Goal: Find specific page/section

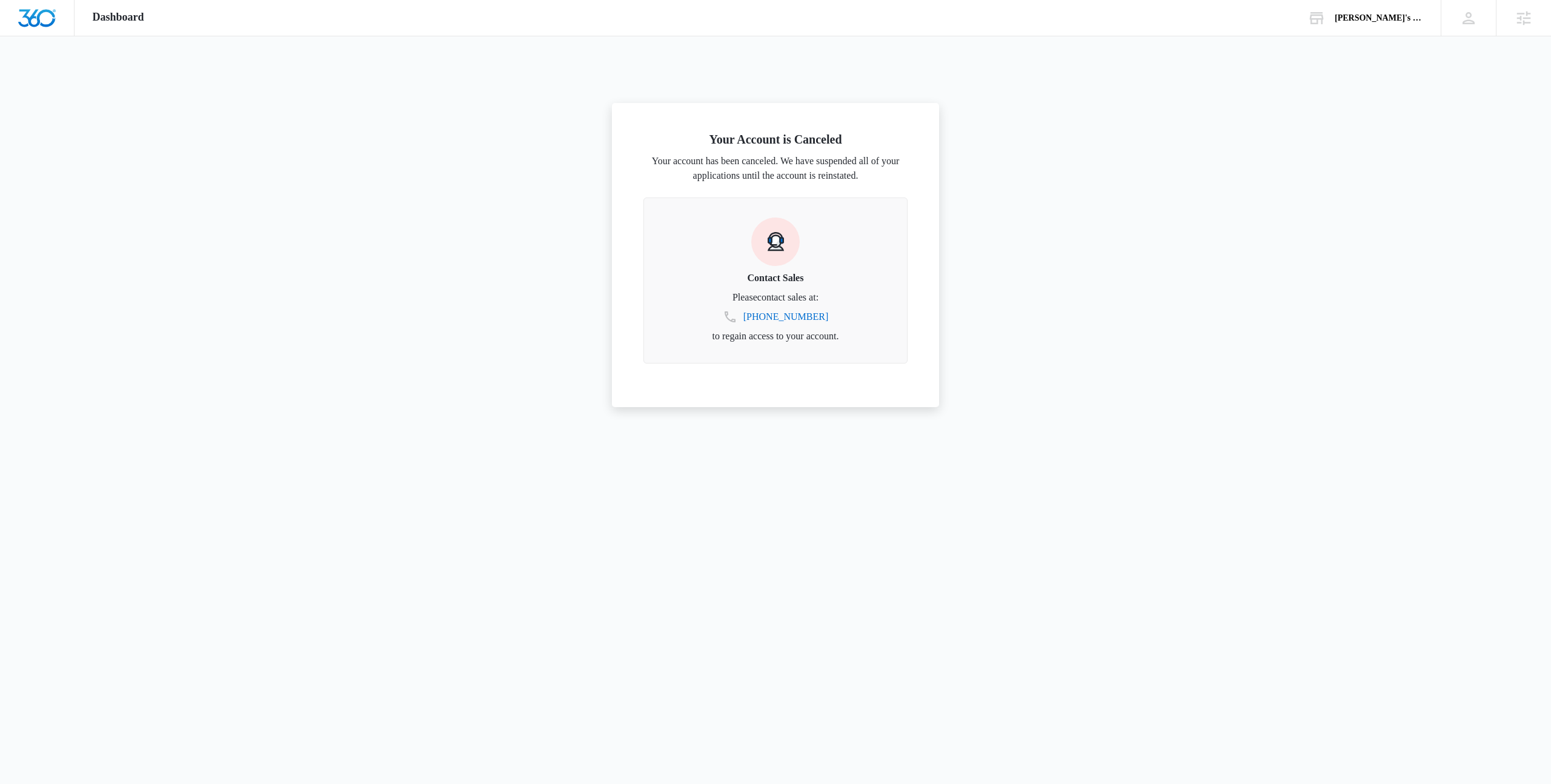
click at [1248, 144] on div at bounding box center [776, 392] width 1551 height 784
click at [1349, 15] on div "[PERSON_NAME]'s Bookstore" at bounding box center [1378, 18] width 88 height 10
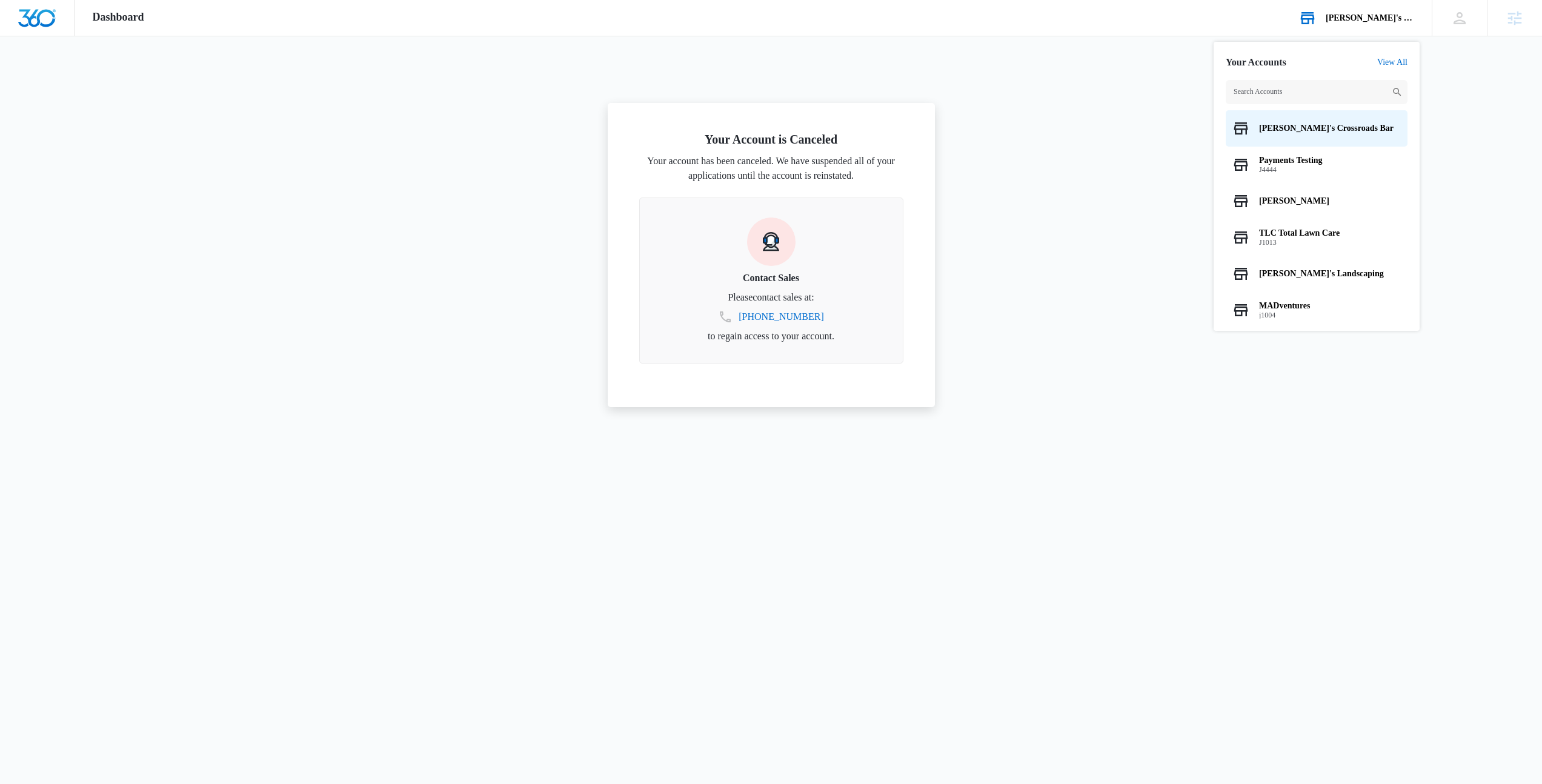
click at [1327, 90] on input "text" at bounding box center [1317, 92] width 182 height 24
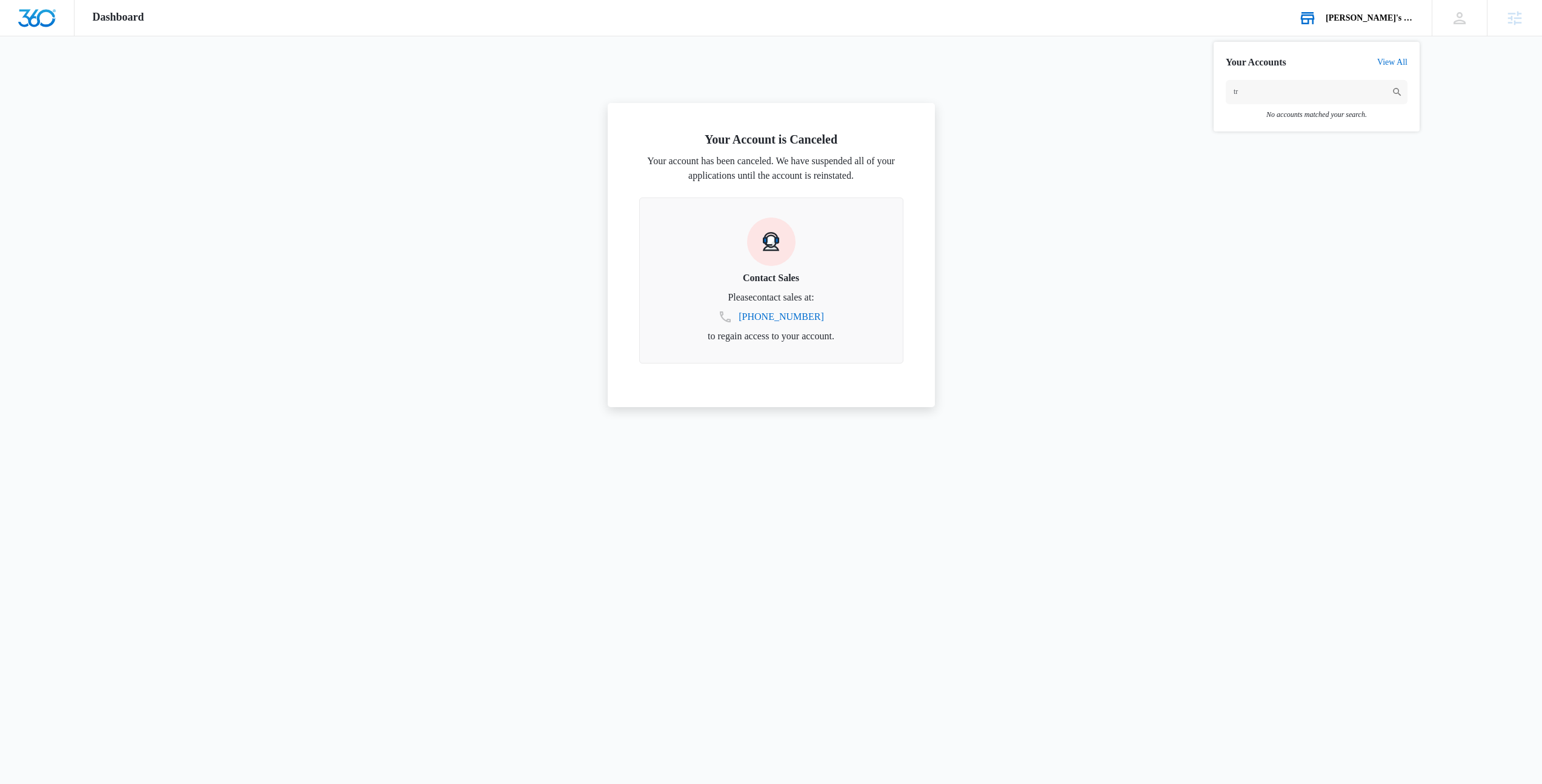
type input "t"
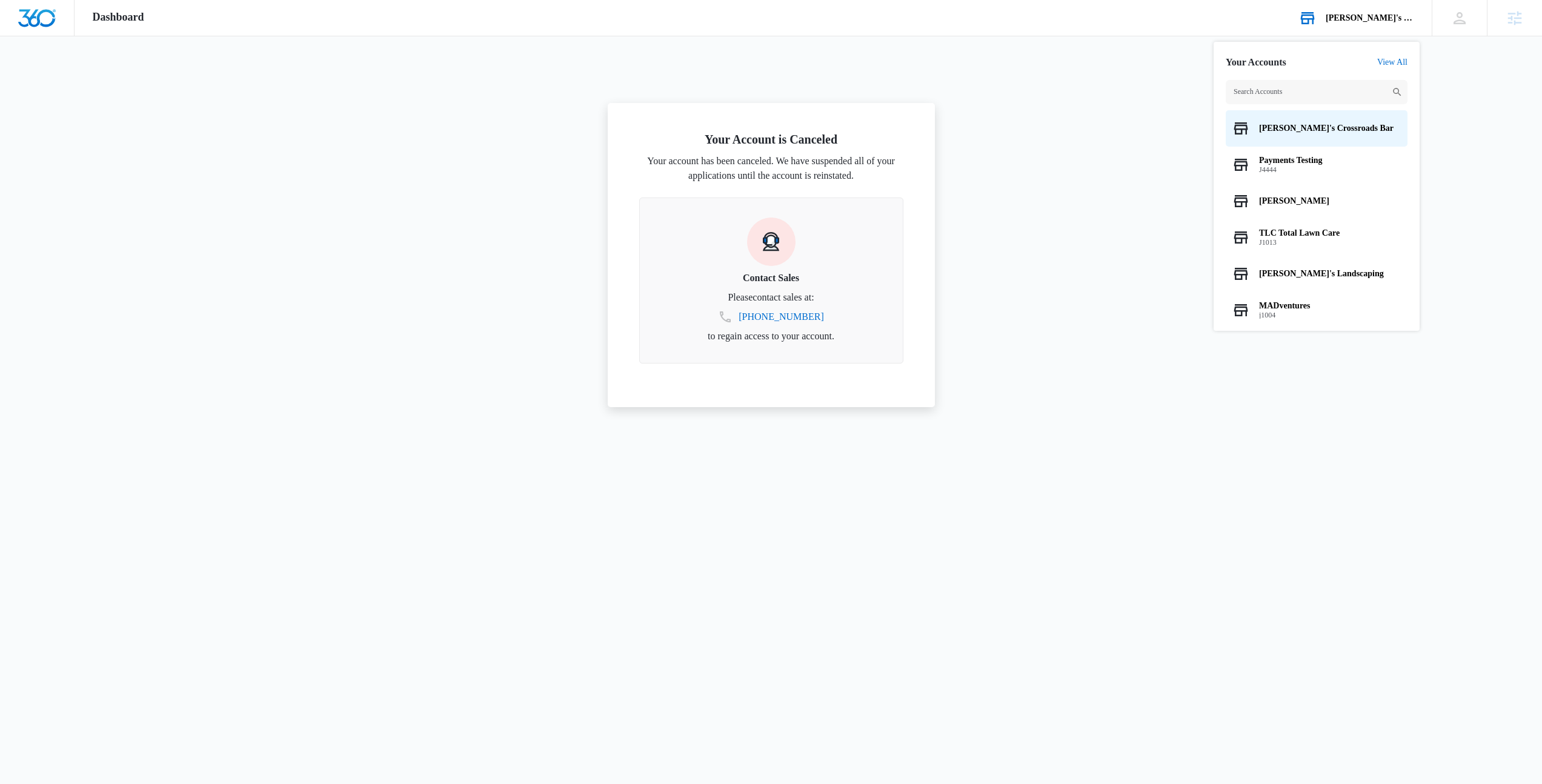
type input "o"
type input "t"
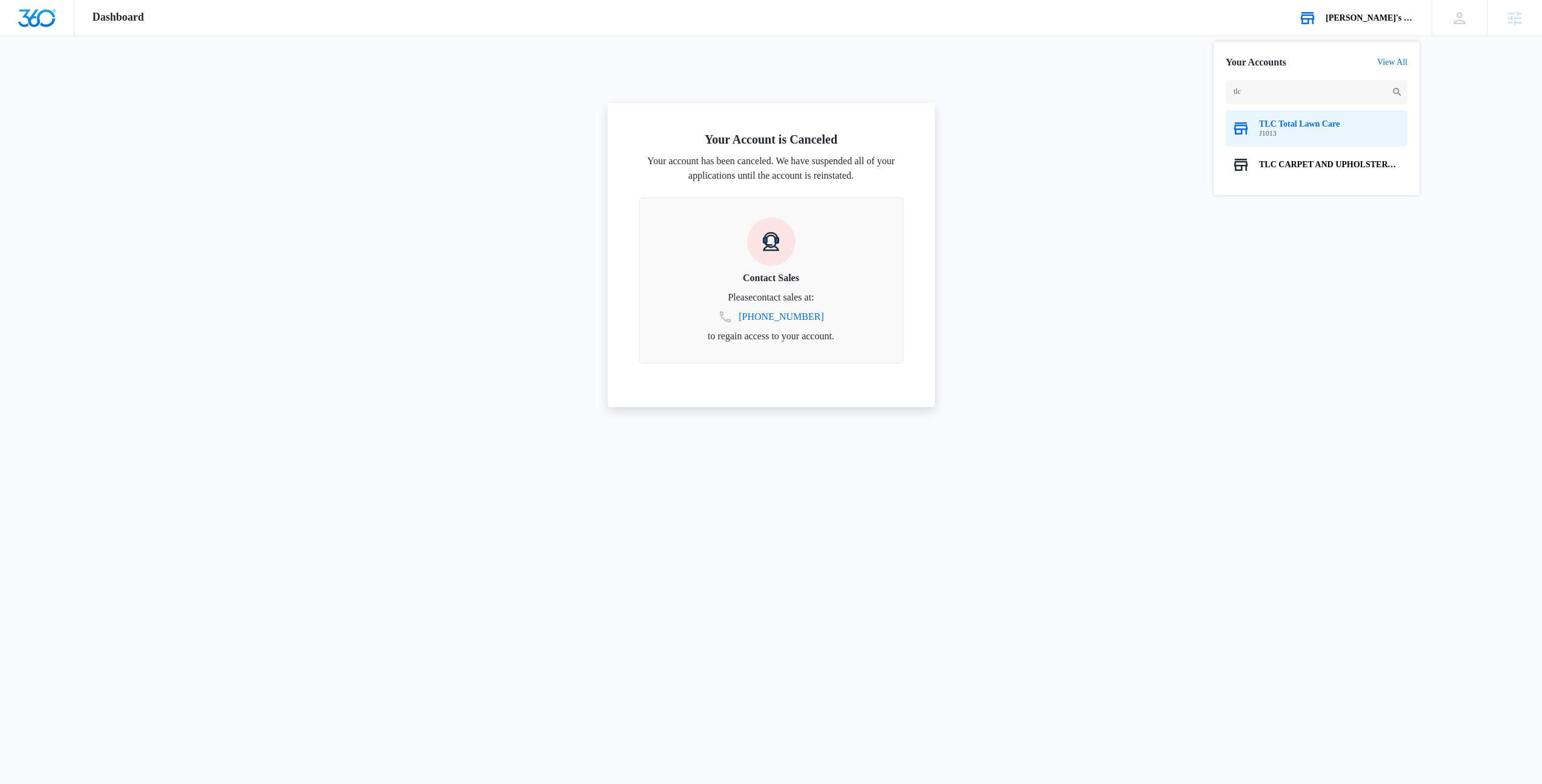
type input "tlc"
click at [1337, 142] on div "TLC Total Lawn Care J1013" at bounding box center [1317, 129] width 182 height 37
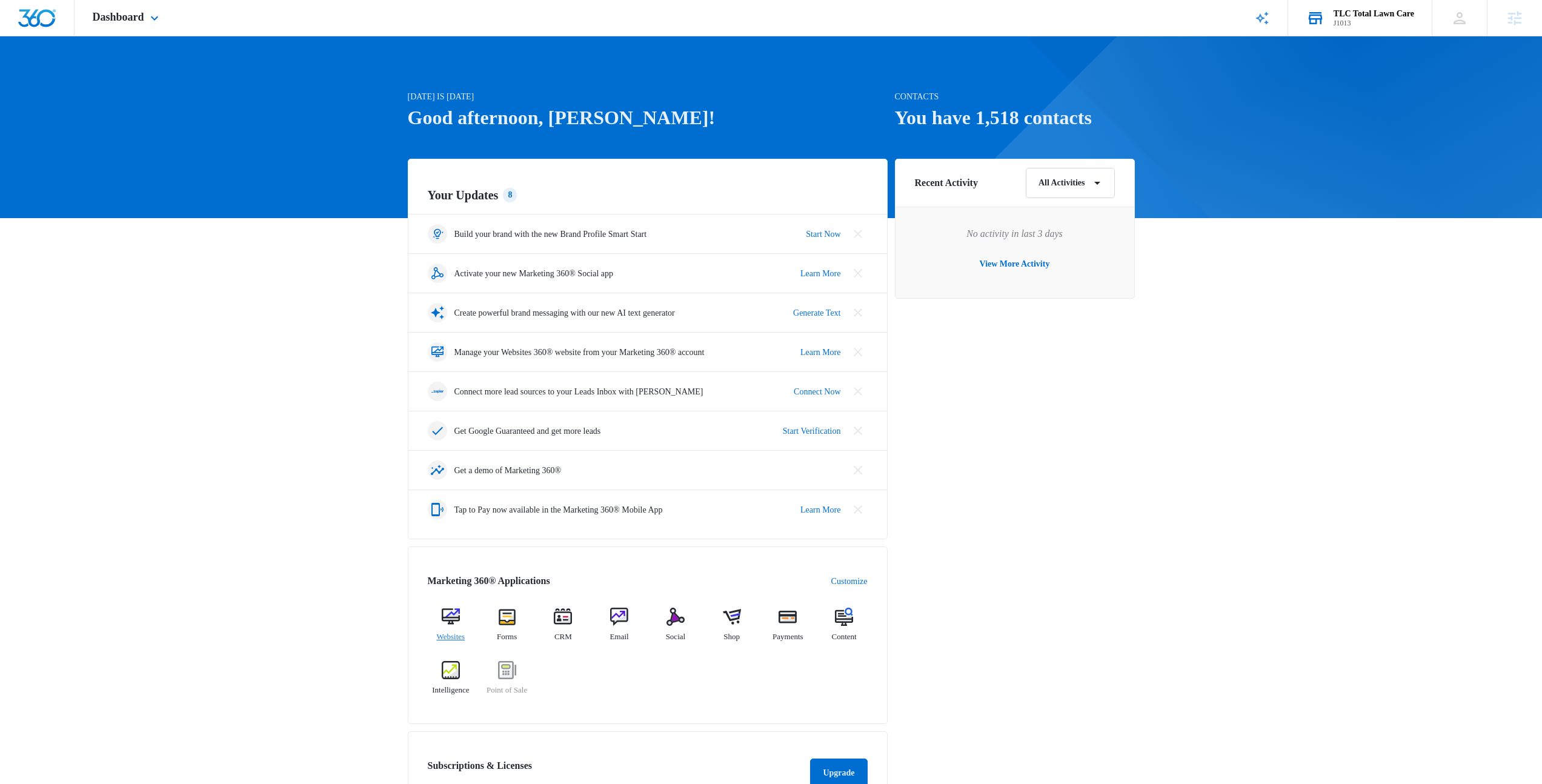
click at [457, 621] on img at bounding box center [451, 616] width 18 height 18
